Goal: Navigation & Orientation: Find specific page/section

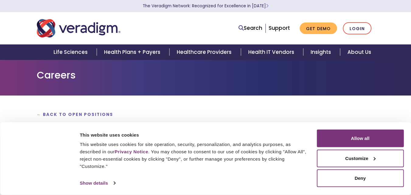
click at [173, 119] on div "← Back to Open Positions Together, let's transform health insightfully Scroll b…" at bounding box center [205, 141] width 347 height 62
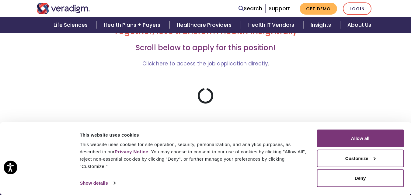
scroll to position [109, 0]
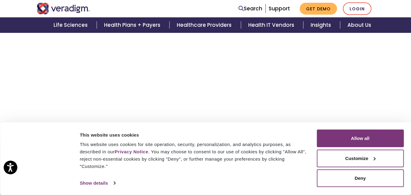
scroll to position [1096, 0]
click at [356, 179] on button "Deny" at bounding box center [360, 178] width 87 height 18
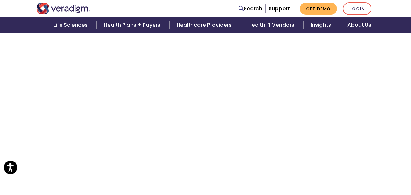
click at [20, 51] on div "← Back to Open Positions Together, let's transform health insightfully Scroll b…" at bounding box center [205, 173] width 411 height 2859
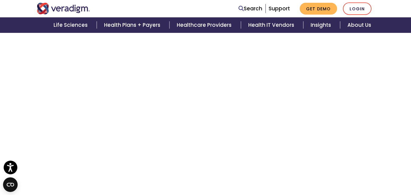
scroll to position [1121, 0]
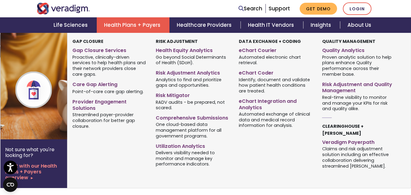
click at [92, 106] on link "Provider Engagement Solutions" at bounding box center [109, 103] width 74 height 15
